Goal: Task Accomplishment & Management: Complete application form

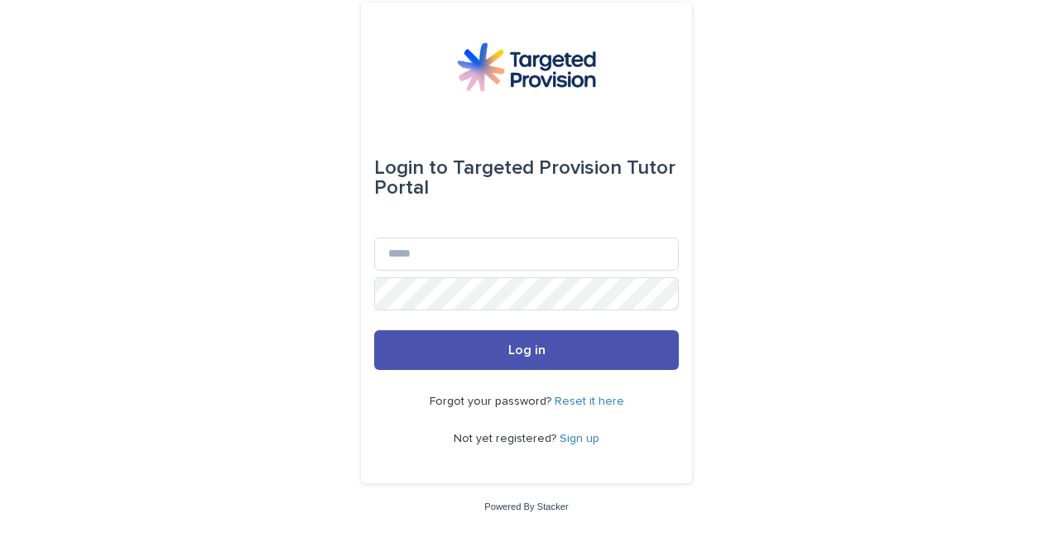
type input "**********"
click at [374, 330] on button "Log in" at bounding box center [526, 350] width 305 height 40
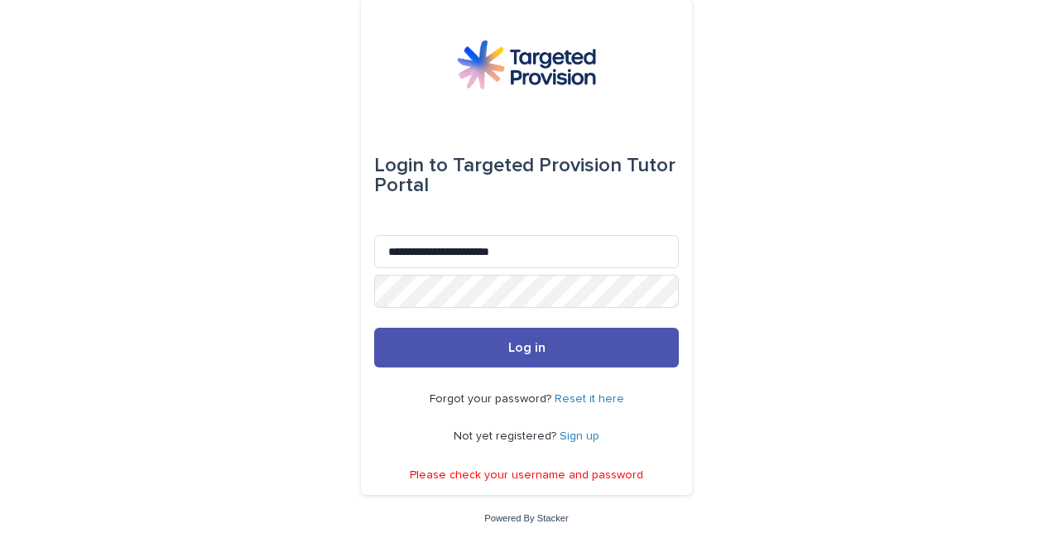
click at [606, 341] on button "Log in" at bounding box center [526, 348] width 305 height 40
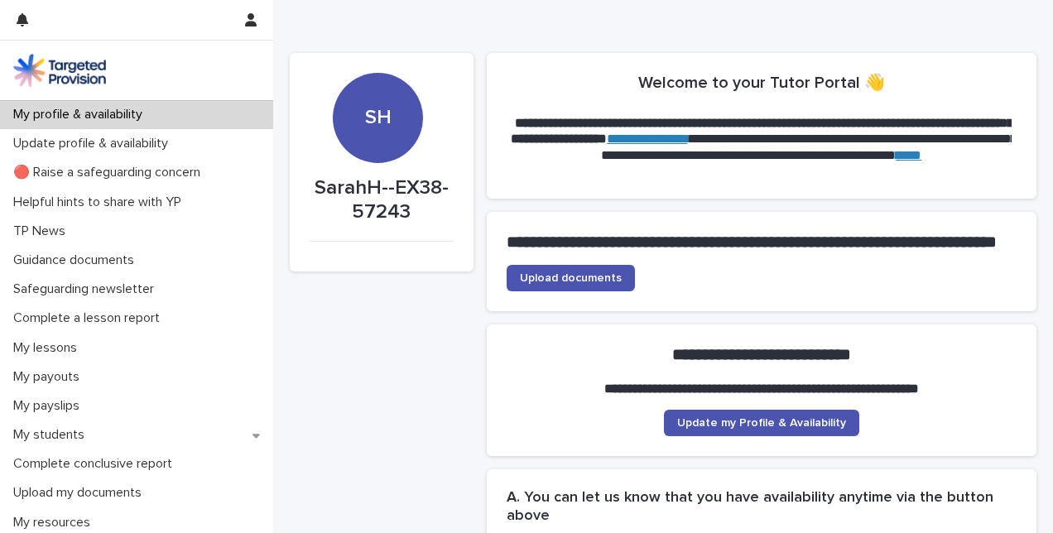
click at [561, 284] on span "Upload documents" at bounding box center [571, 278] width 102 height 12
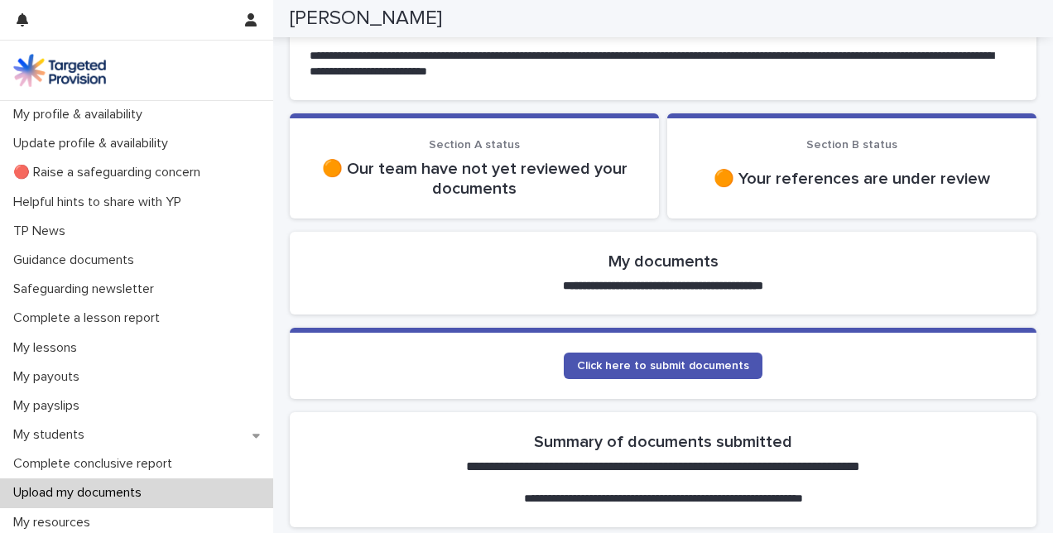
scroll to position [184, 0]
click at [603, 366] on span "Click here to submit documents" at bounding box center [663, 365] width 172 height 12
